Goal: Communication & Community: Answer question/provide support

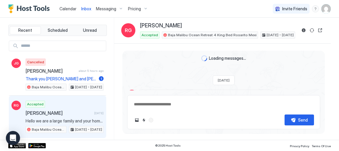
scroll to position [67, 0]
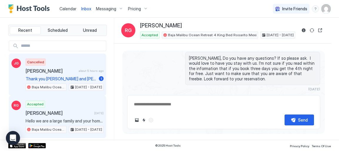
click at [52, 70] on span "[PERSON_NAME]" at bounding box center [51, 71] width 51 height 6
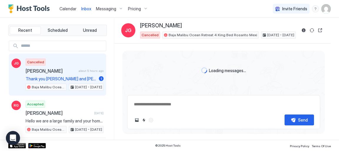
type textarea "*"
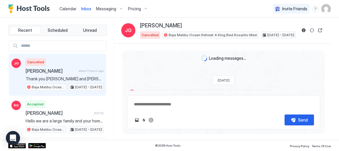
scroll to position [626, 0]
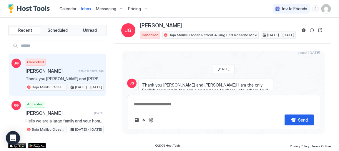
click at [66, 10] on span "Calendar" at bounding box center [67, 8] width 17 height 5
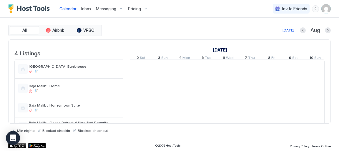
scroll to position [0, 327]
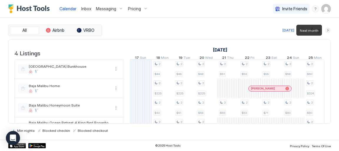
click at [328, 29] on button "Next month" at bounding box center [328, 30] width 6 height 6
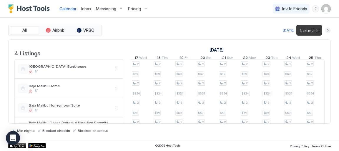
click at [328, 29] on button "Next month" at bounding box center [328, 30] width 6 height 6
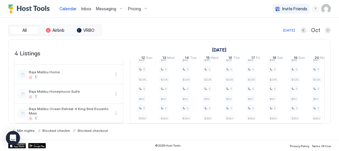
scroll to position [0, 0]
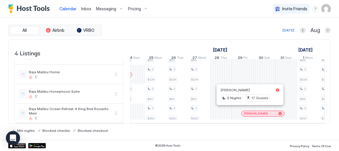
click at [247, 111] on div at bounding box center [247, 113] width 5 height 5
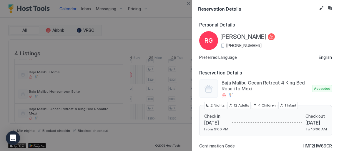
drag, startPoint x: 218, startPoint y: 35, endPoint x: 259, endPoint y: 38, distance: 40.5
click at [259, 38] on div "RG Ricardo Garcia +1 (442) 270-2856" at bounding box center [237, 40] width 76 height 19
copy div "[PERSON_NAME]"
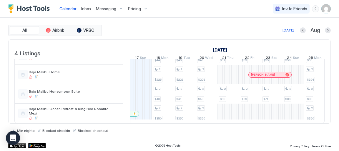
scroll to position [20, 0]
click at [85, 9] on span "Inbox" at bounding box center [86, 8] width 10 height 5
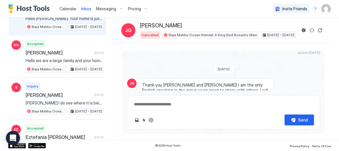
scroll to position [61, 0]
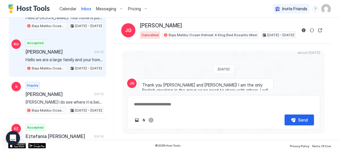
click at [33, 52] on span "[PERSON_NAME]" at bounding box center [59, 52] width 66 height 6
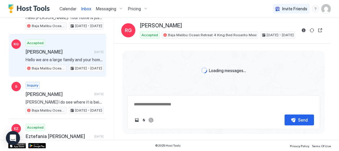
scroll to position [67, 0]
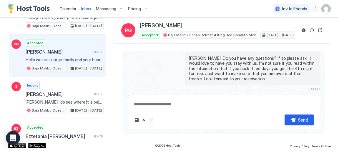
click at [146, 105] on textarea at bounding box center [223, 104] width 181 height 11
click at [146, 106] on textarea at bounding box center [223, 104] width 181 height 11
paste textarea "**********"
type textarea "*"
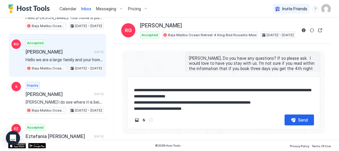
scroll to position [87, 0]
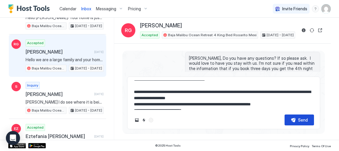
type textarea "**********"
click at [303, 121] on div "Send" at bounding box center [303, 120] width 10 height 6
type textarea "*"
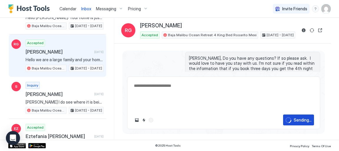
scroll to position [0, 0]
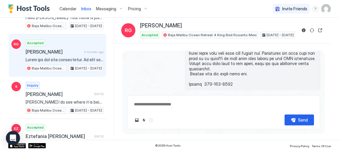
type textarea "*"
